Goal: Information Seeking & Learning: Learn about a topic

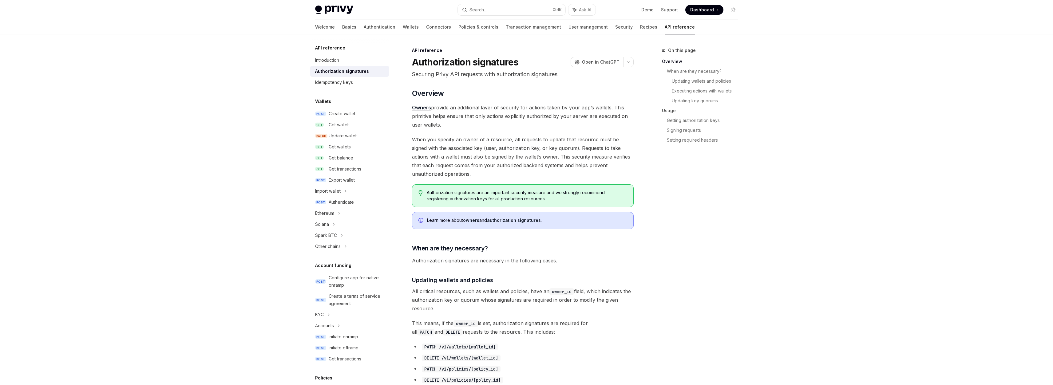
click at [780, 25] on div at bounding box center [526, 17] width 1053 height 34
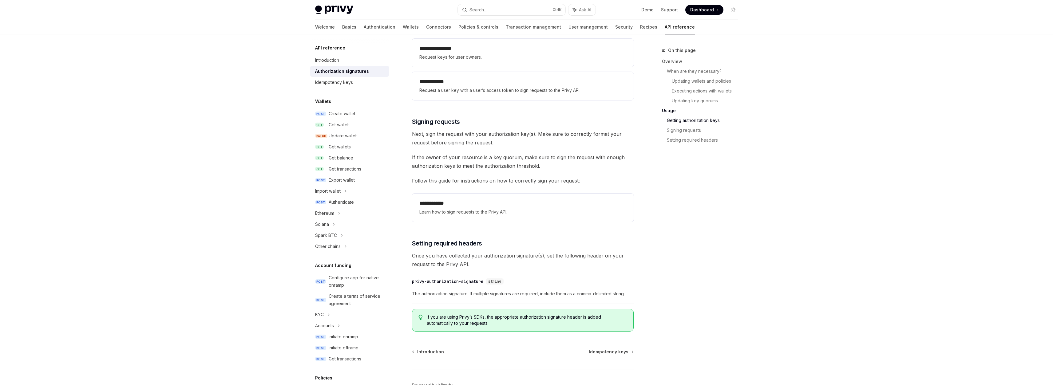
scroll to position [903, 0]
